Goal: Information Seeking & Learning: Learn about a topic

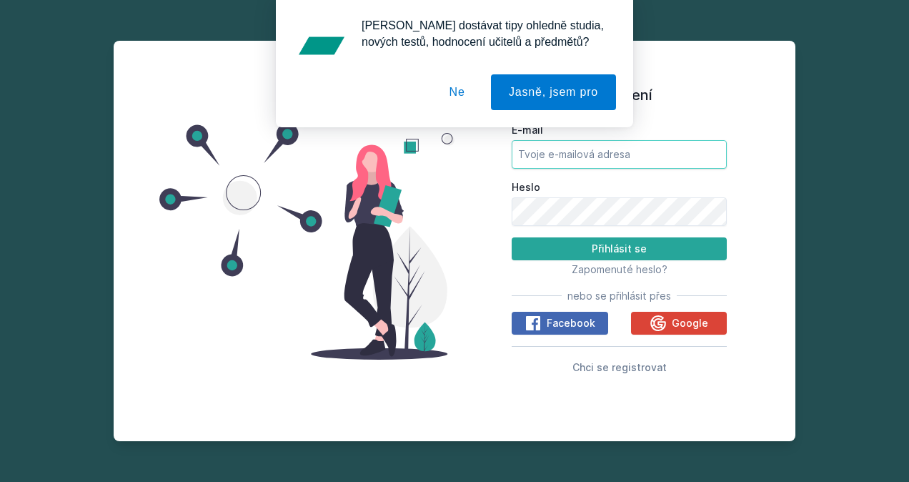
click at [627, 149] on input "E-mail" at bounding box center [619, 154] width 215 height 29
type input "[EMAIL_ADDRESS][DOMAIN_NAME]"
click at [512, 237] on button "Přihlásit se" at bounding box center [619, 248] width 215 height 23
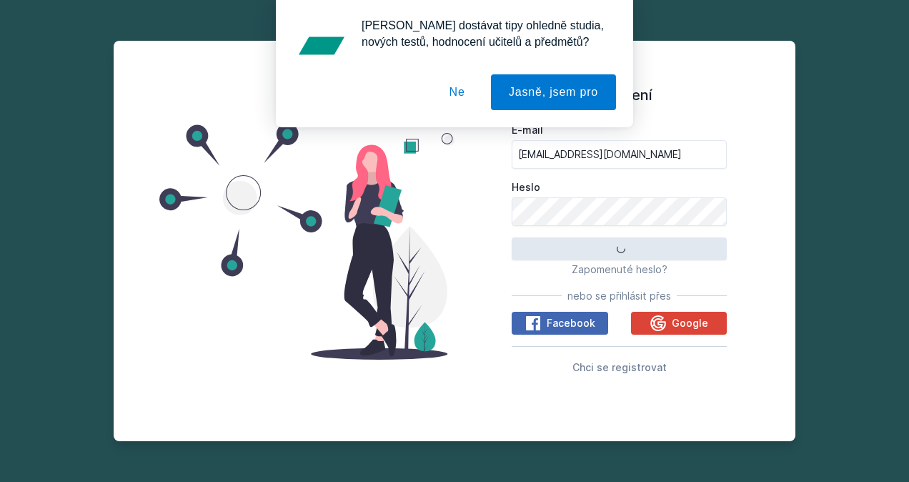
click at [472, 89] on button "Ne" at bounding box center [457, 92] width 51 height 36
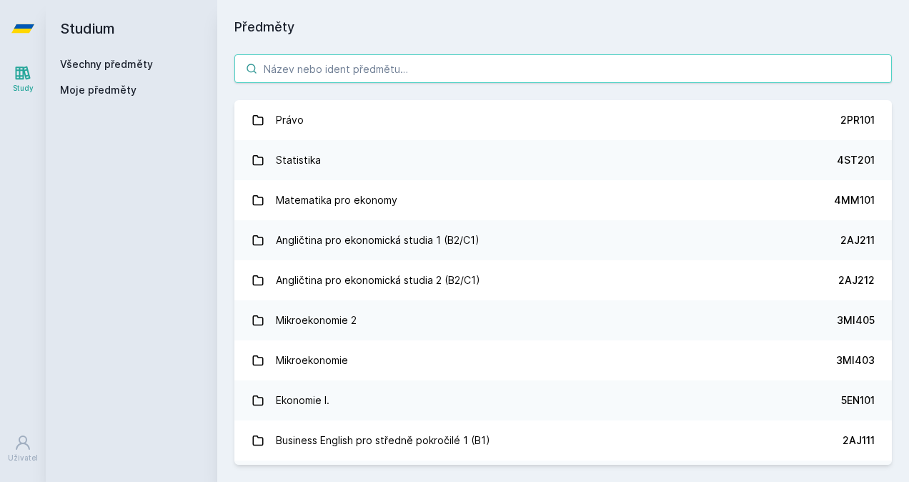
click at [398, 74] on input "search" at bounding box center [563, 68] width 658 height 29
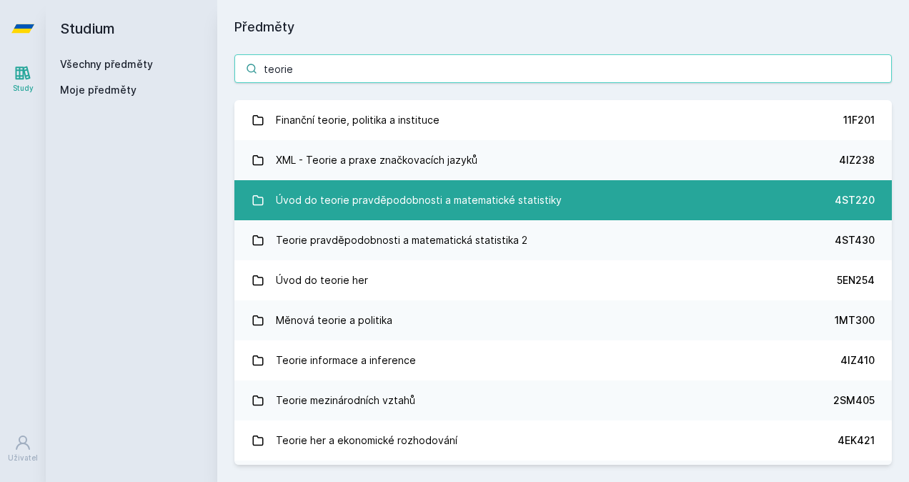
type input "teorie"
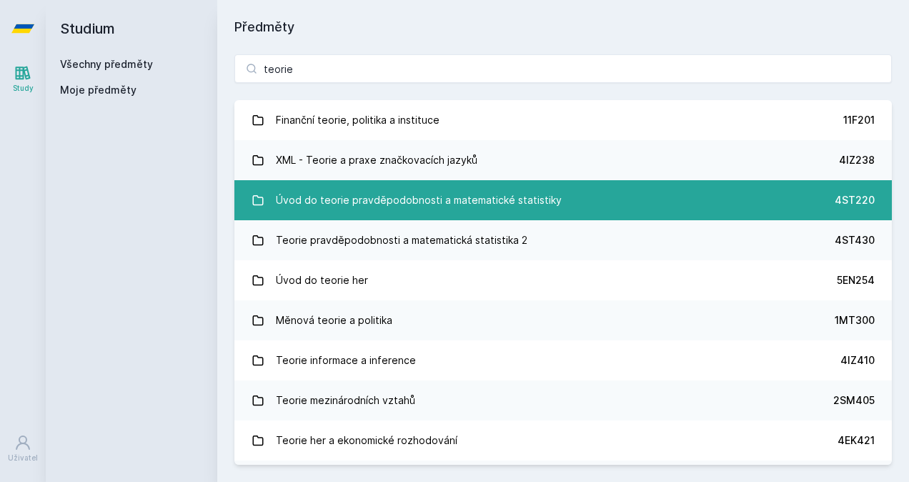
click at [533, 204] on div "Úvod do teorie pravděpodobnosti a matematické statistiky" at bounding box center [419, 200] width 286 height 29
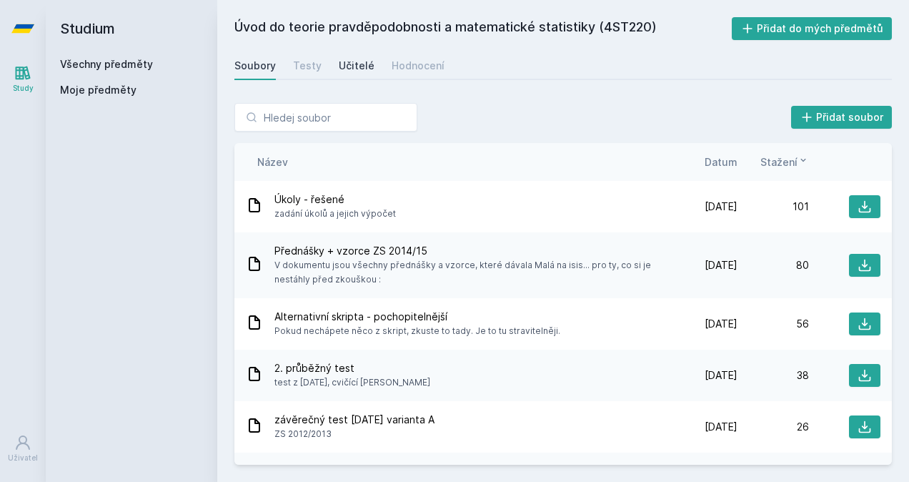
click at [362, 74] on link "Učitelé" at bounding box center [357, 65] width 36 height 29
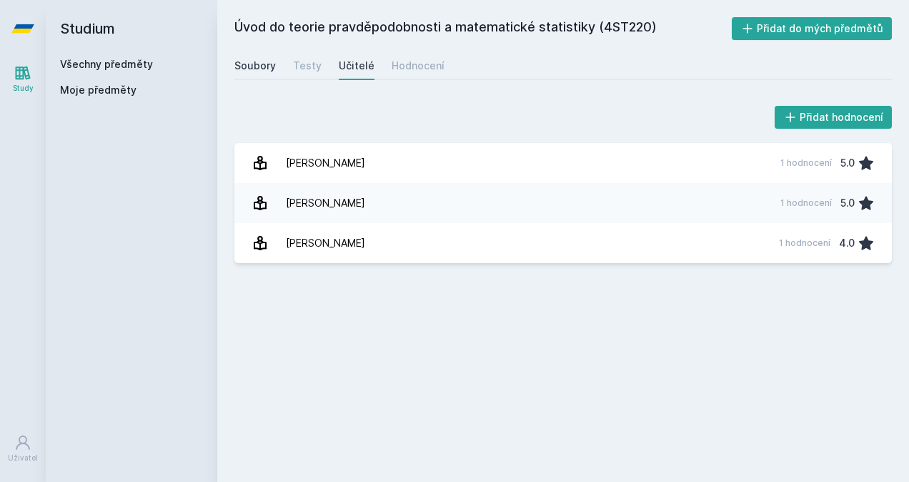
click at [254, 61] on div "Soubory" at bounding box center [254, 66] width 41 height 14
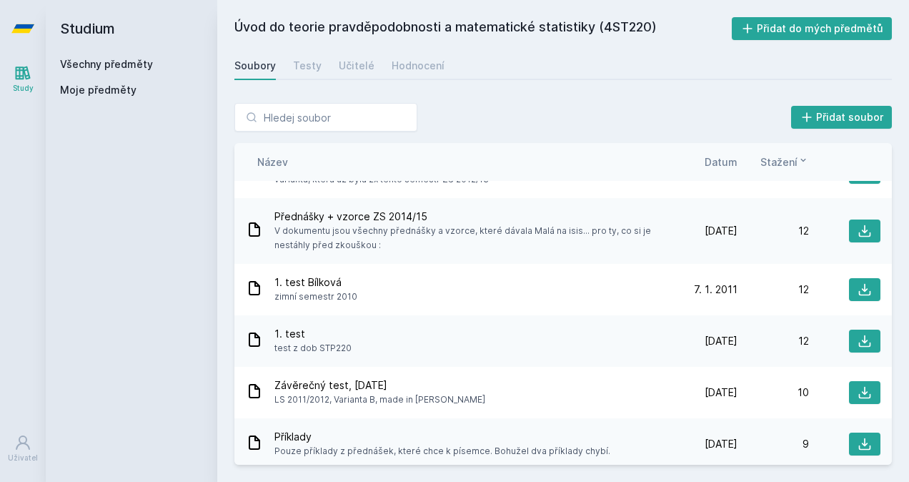
click at [728, 164] on span "Datum" at bounding box center [721, 161] width 33 height 15
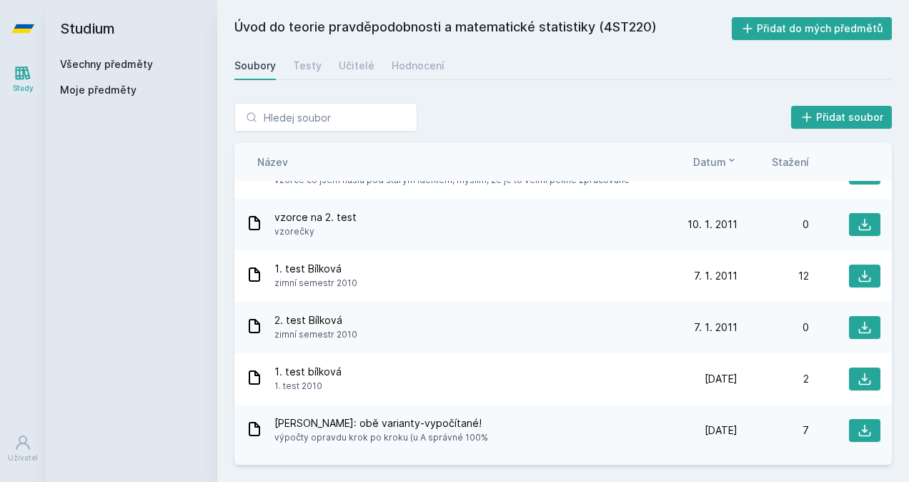
scroll to position [929, 0]
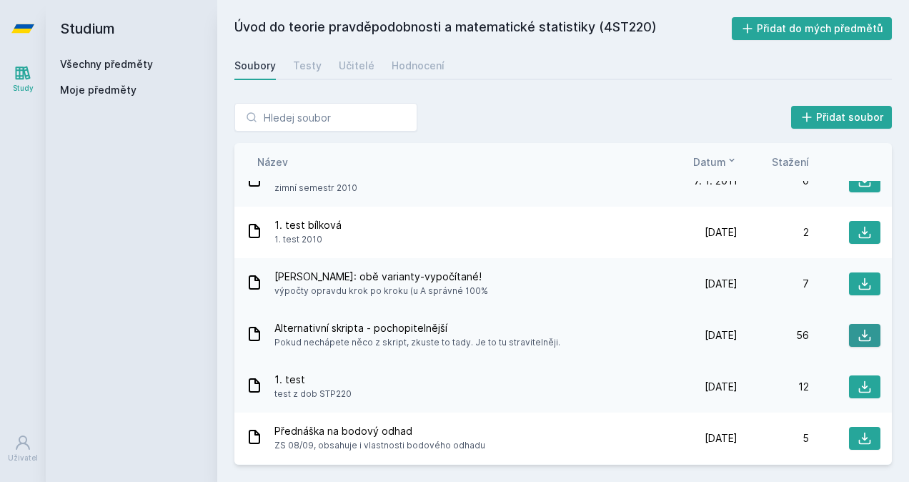
click at [858, 332] on icon at bounding box center [865, 335] width 14 height 14
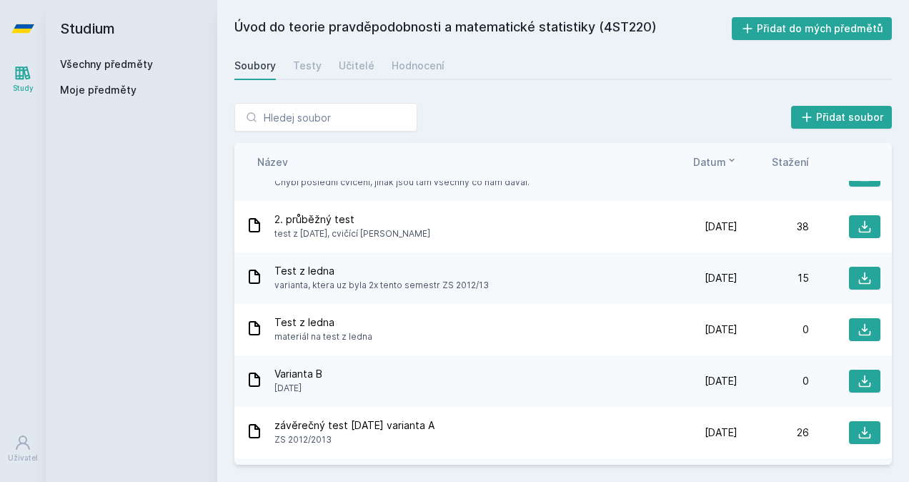
scroll to position [0, 0]
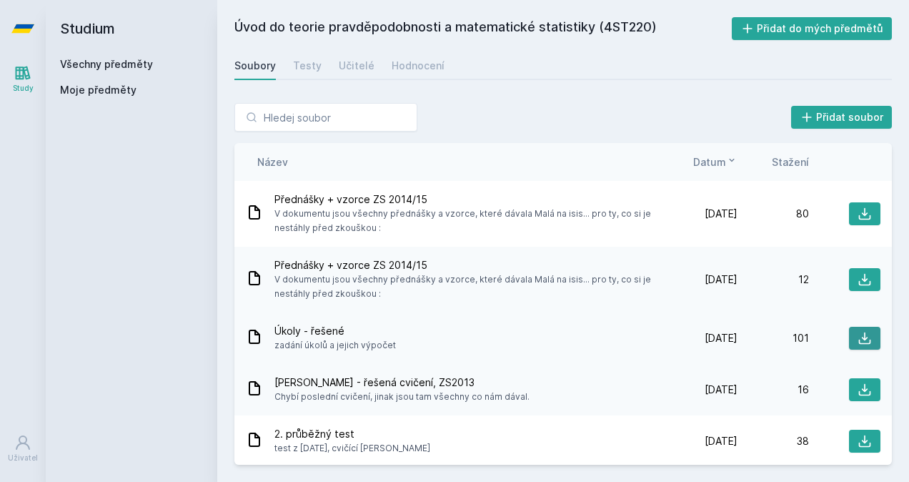
click at [861, 345] on icon at bounding box center [865, 338] width 14 height 14
